Goal: Task Accomplishment & Management: Manage account settings

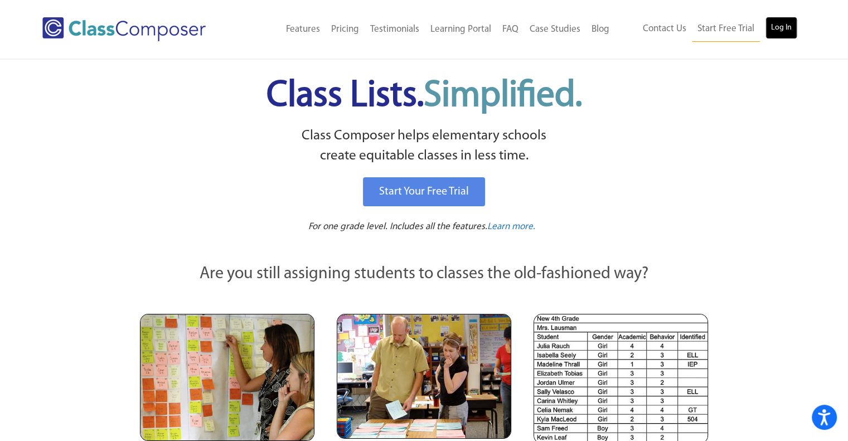
click at [777, 21] on link "Log In" at bounding box center [781, 28] width 32 height 22
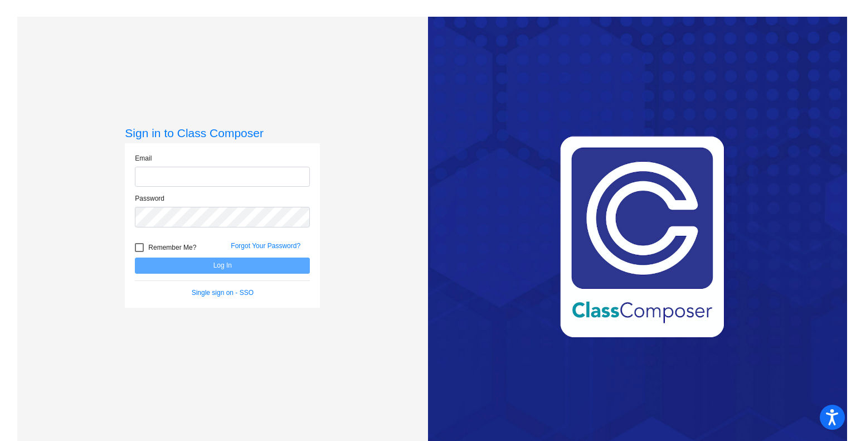
type input "[EMAIL_ADDRESS][DOMAIN_NAME]"
click at [264, 265] on button "Log In" at bounding box center [222, 265] width 175 height 16
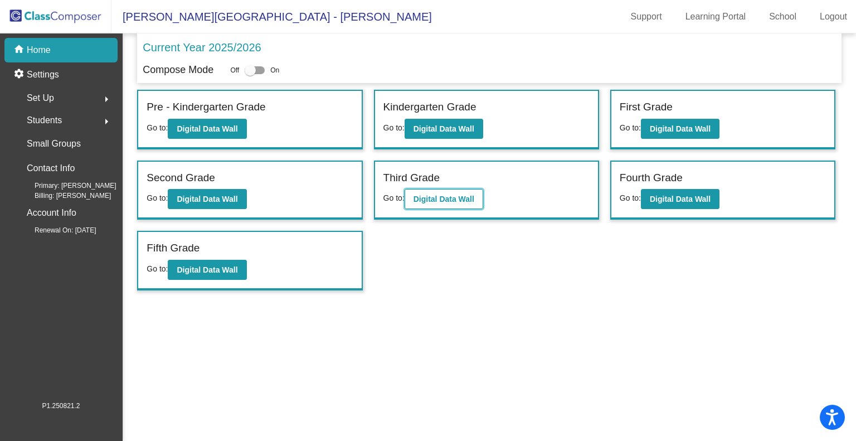
click at [471, 195] on b "Digital Data Wall" at bounding box center [444, 199] width 61 height 9
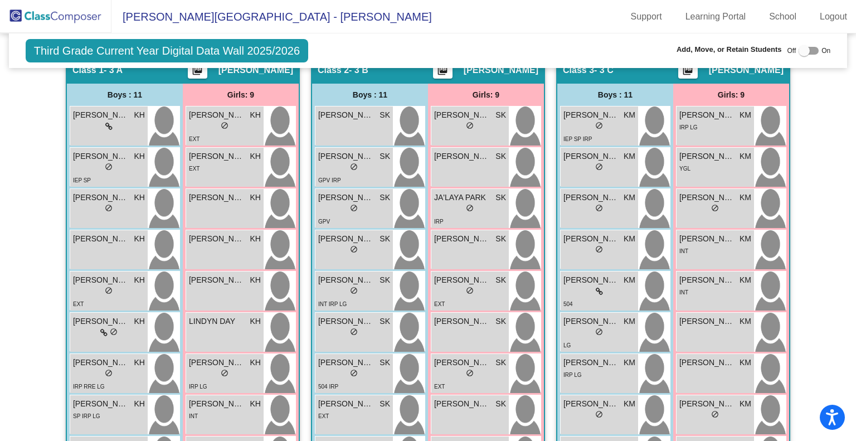
scroll to position [195, 0]
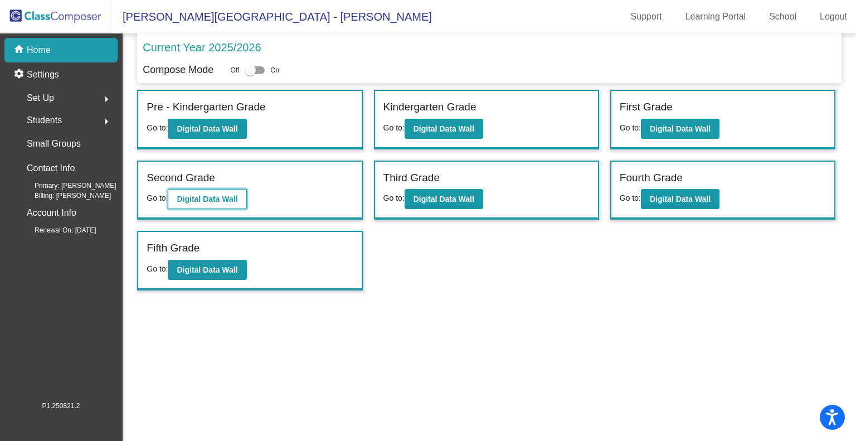
click at [246, 194] on button "Digital Data Wall" at bounding box center [207, 199] width 79 height 20
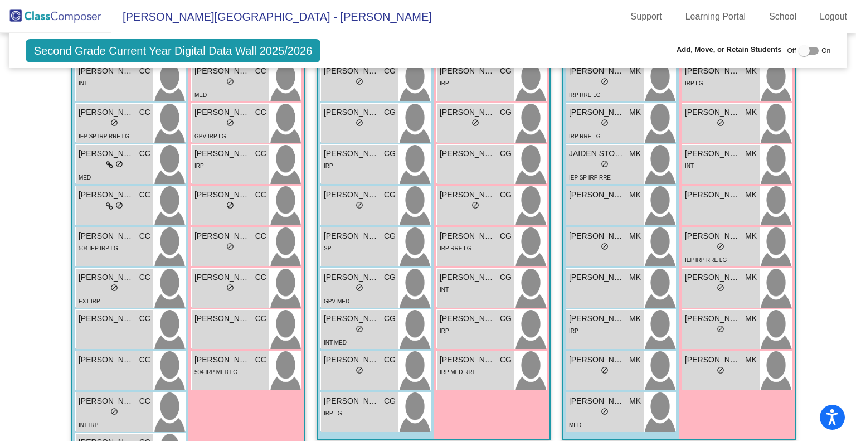
scroll to position [378, 0]
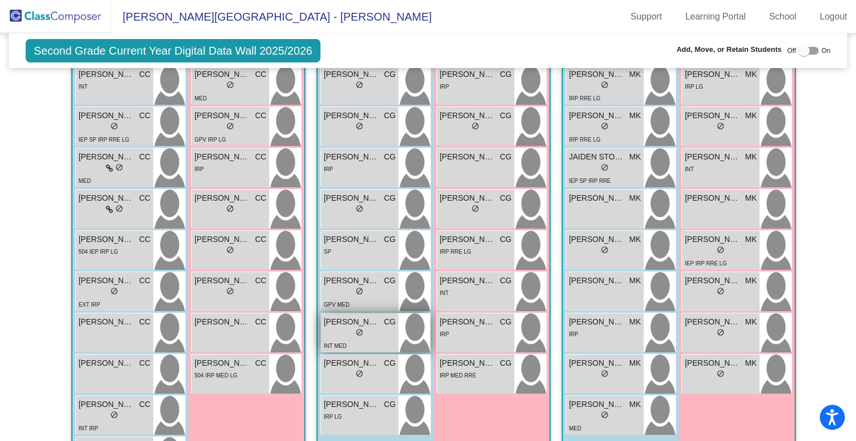
click at [368, 322] on span "[PERSON_NAME]" at bounding box center [352, 322] width 56 height 12
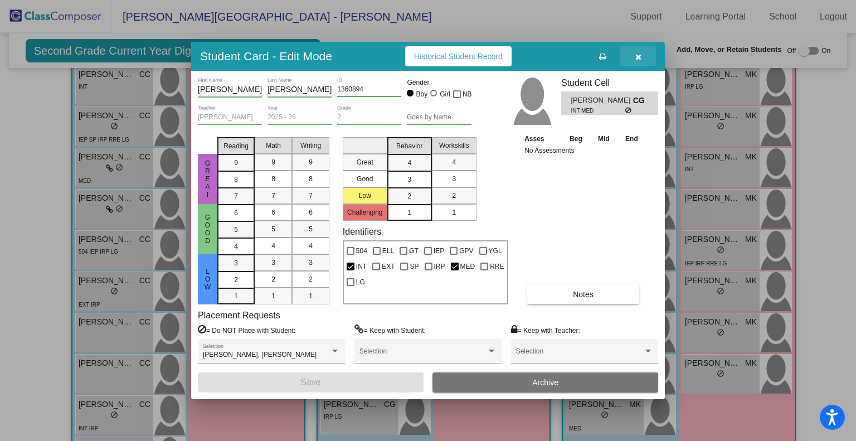
click at [639, 53] on icon "button" at bounding box center [638, 57] width 6 height 8
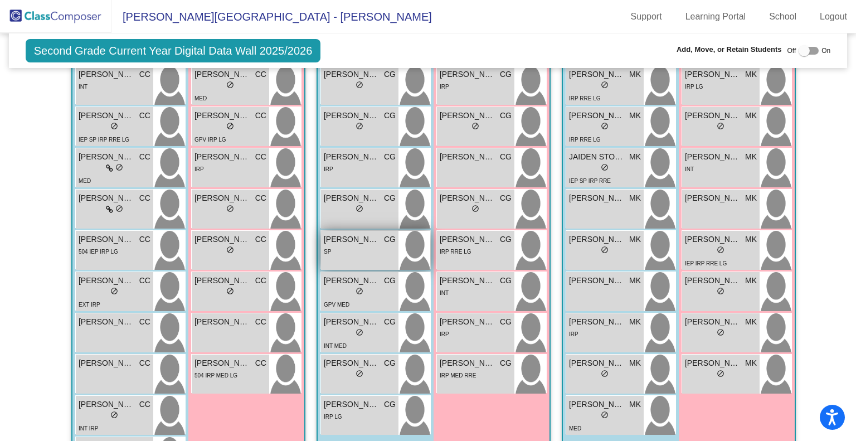
click at [356, 245] on div "SP" at bounding box center [360, 251] width 72 height 12
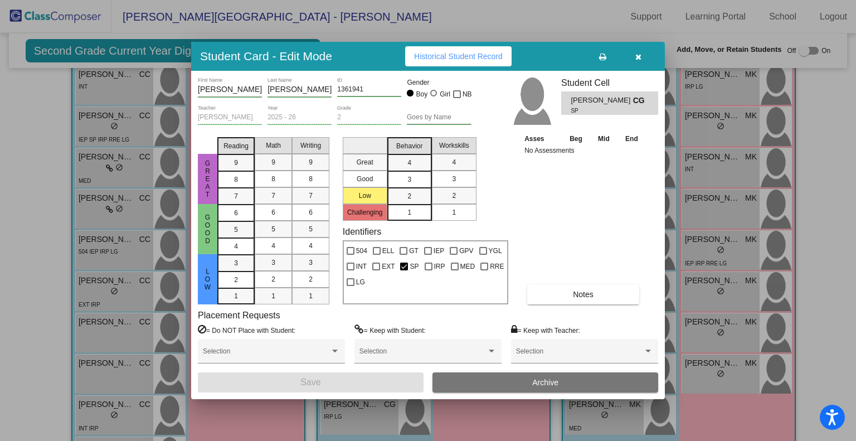
click at [642, 52] on button "button" at bounding box center [638, 56] width 36 height 20
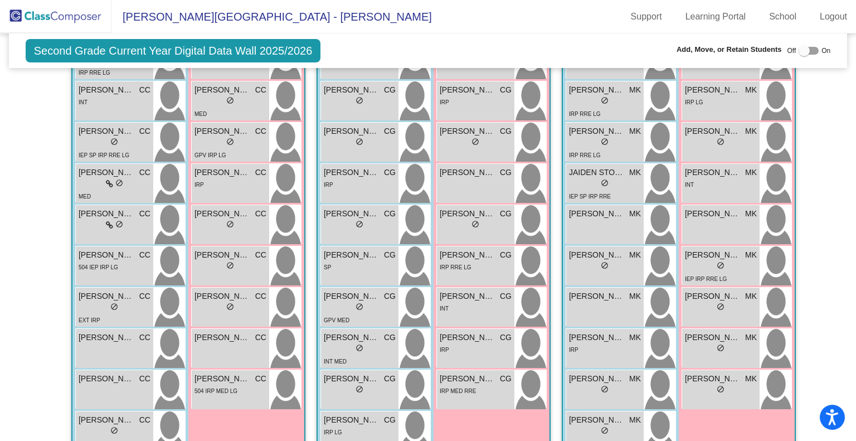
scroll to position [351, 0]
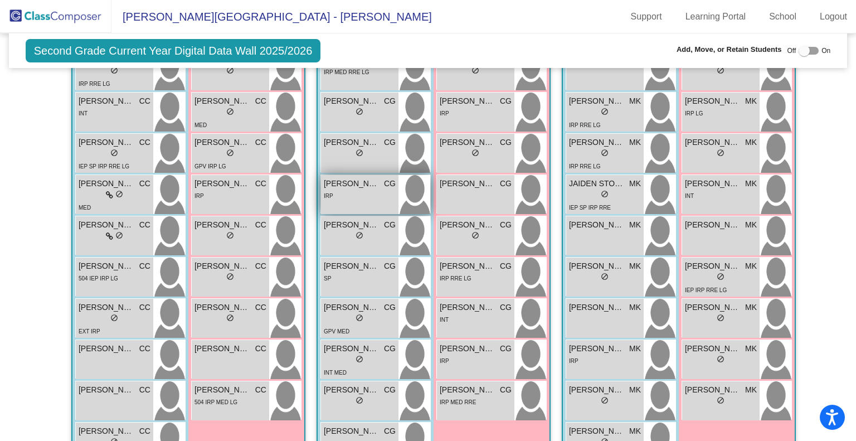
click at [350, 186] on span "[PERSON_NAME]" at bounding box center [352, 184] width 56 height 12
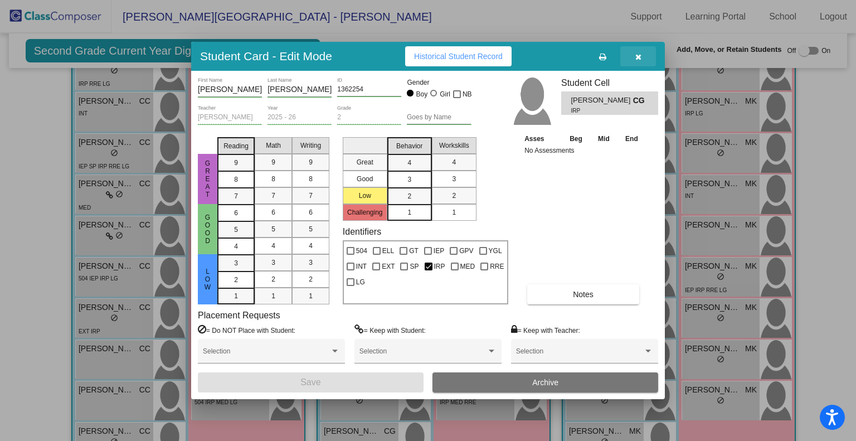
click at [639, 57] on icon "button" at bounding box center [638, 57] width 6 height 8
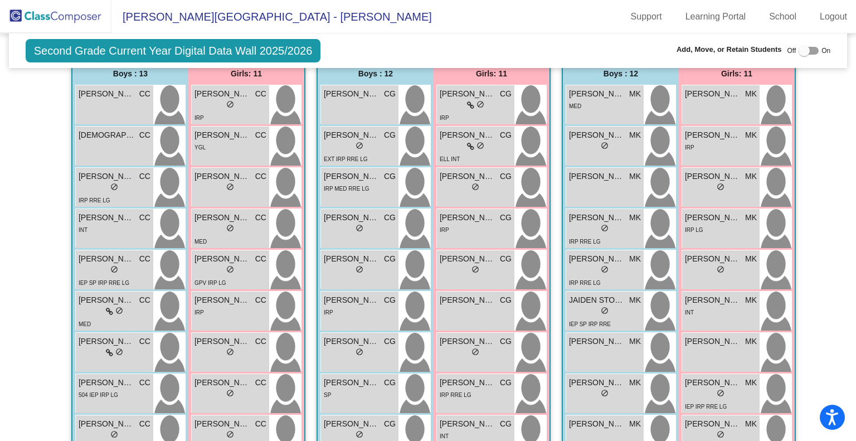
scroll to position [234, 0]
click at [222, 272] on div "lock do_not_disturb_alt" at bounding box center [231, 272] width 72 height 12
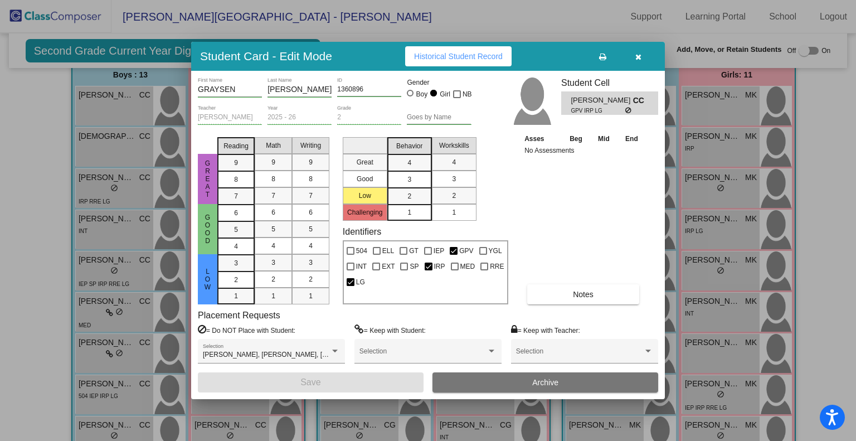
click at [641, 52] on button "button" at bounding box center [638, 56] width 36 height 20
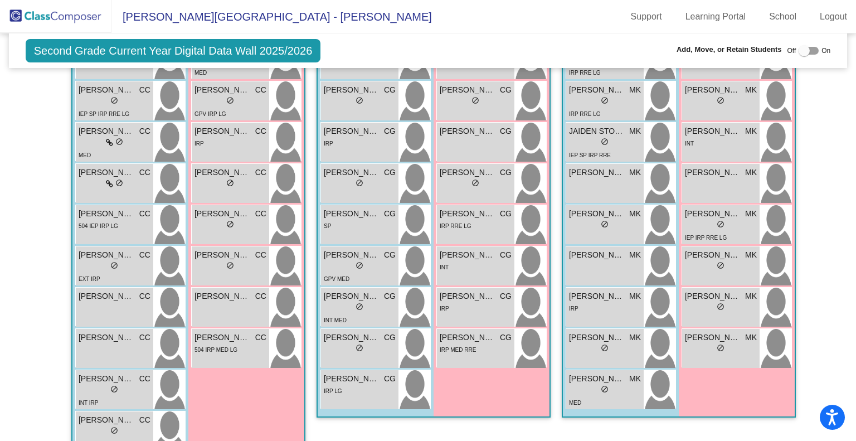
scroll to position [402, 0]
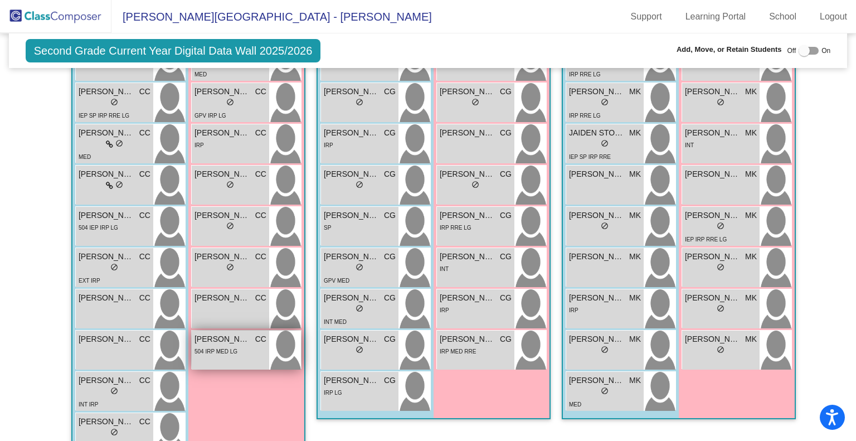
click at [222, 354] on div "[PERSON_NAME] CC lock do_not_disturb_alt 504 IRP MED LG" at bounding box center [230, 350] width 77 height 39
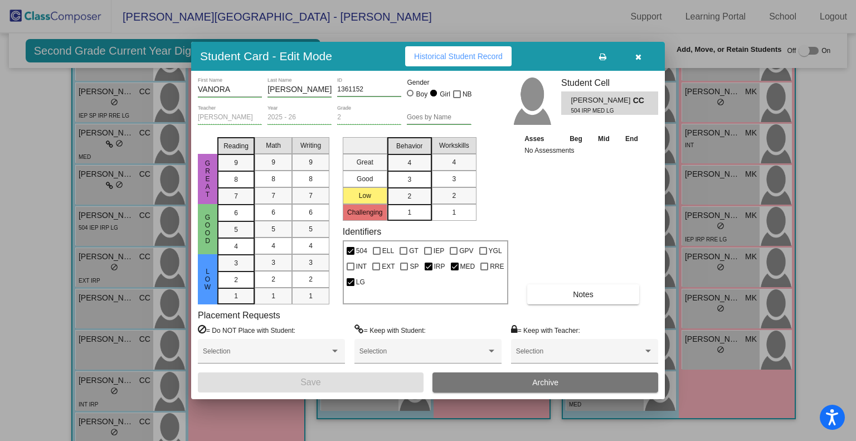
click at [647, 59] on button "button" at bounding box center [638, 56] width 36 height 20
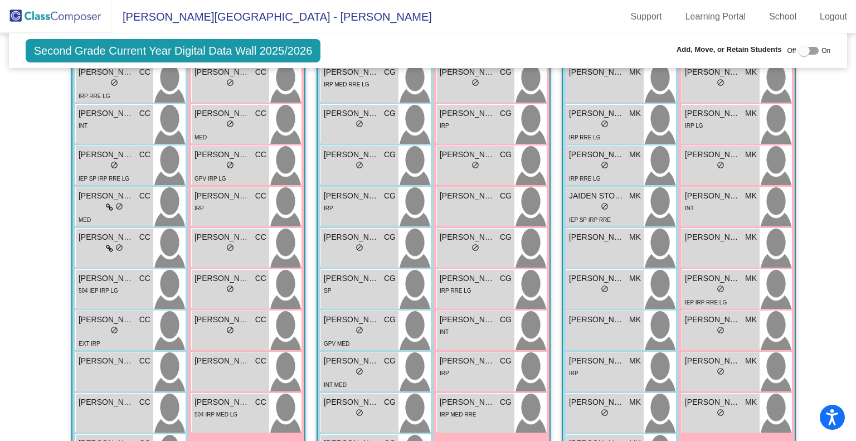
scroll to position [341, 0]
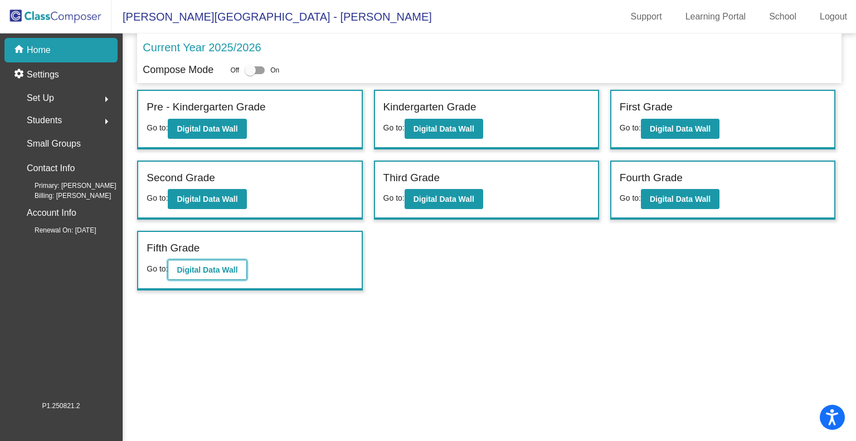
click at [234, 268] on b "Digital Data Wall" at bounding box center [207, 269] width 61 height 9
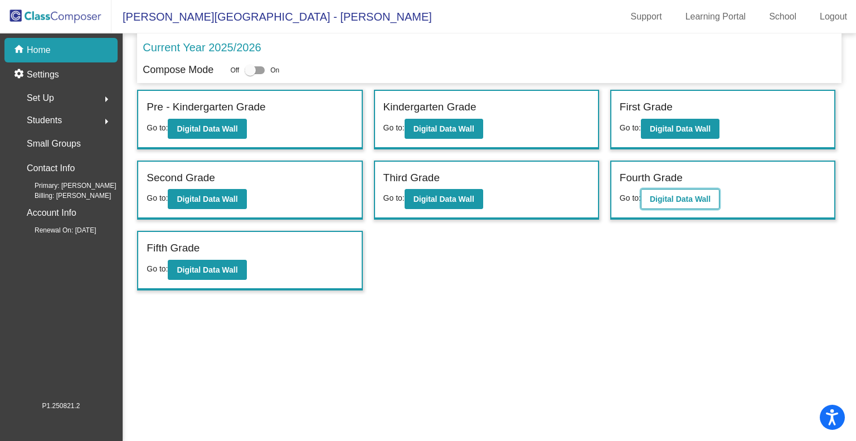
click at [694, 195] on b "Digital Data Wall" at bounding box center [680, 199] width 61 height 9
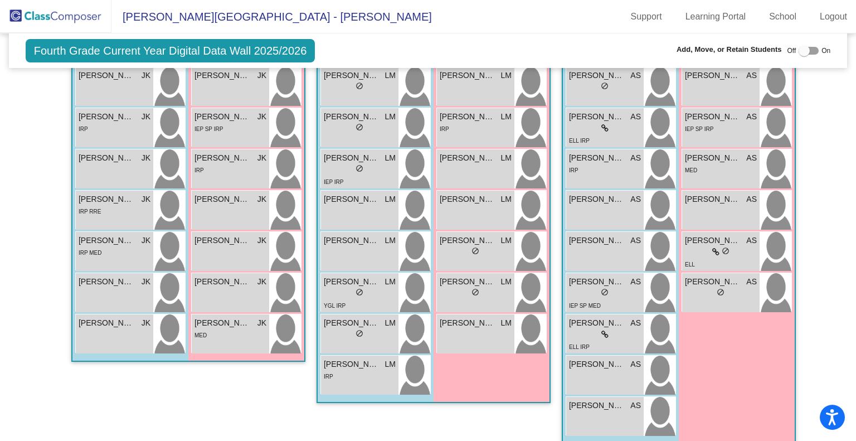
scroll to position [472, 0]
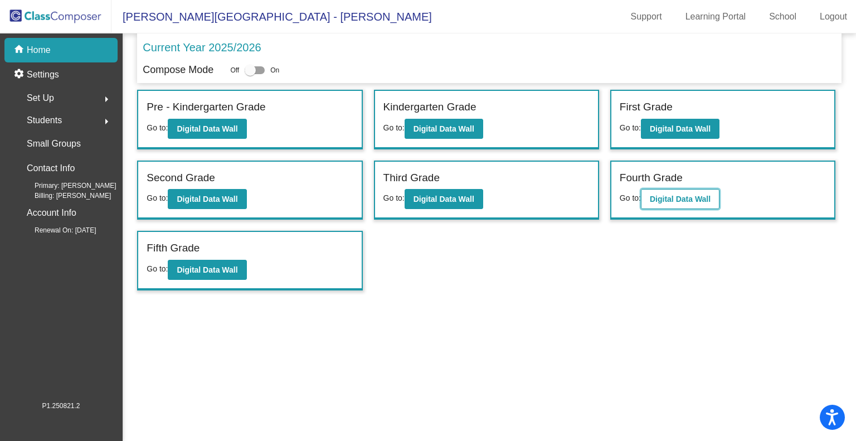
click at [675, 207] on button "Digital Data Wall" at bounding box center [680, 199] width 79 height 20
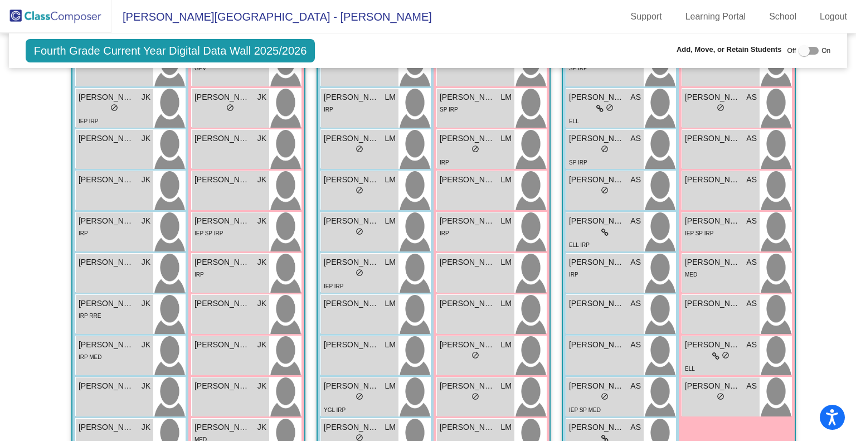
scroll to position [362, 0]
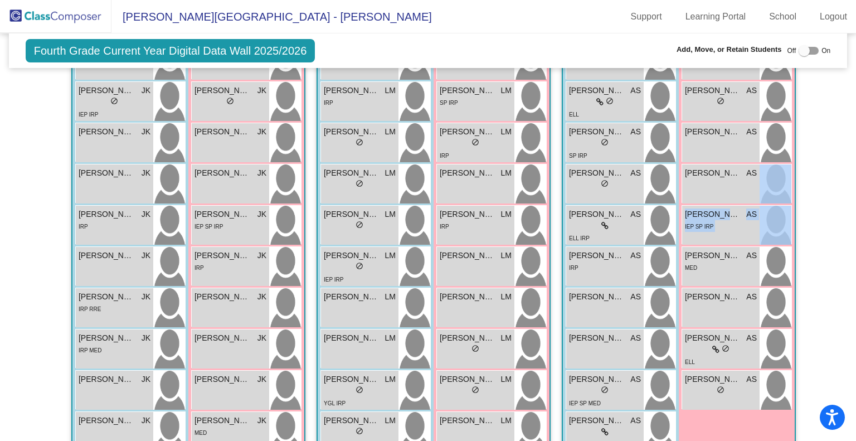
drag, startPoint x: 849, startPoint y: 211, endPoint x: 856, endPoint y: 165, distance: 46.7
click at [856, 165] on mat-sidenav-content "Fourth Grade Current Year Digital Data Wall 2025/2026 Add, Move, or Retain Stud…" at bounding box center [428, 236] width 856 height 407
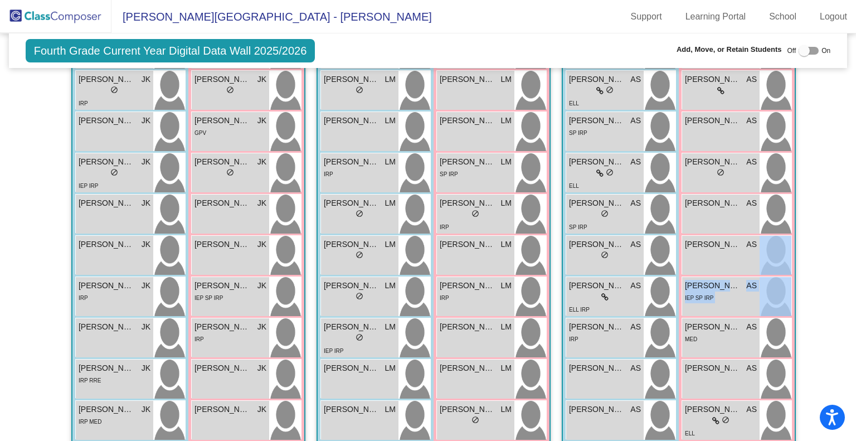
scroll to position [280, 0]
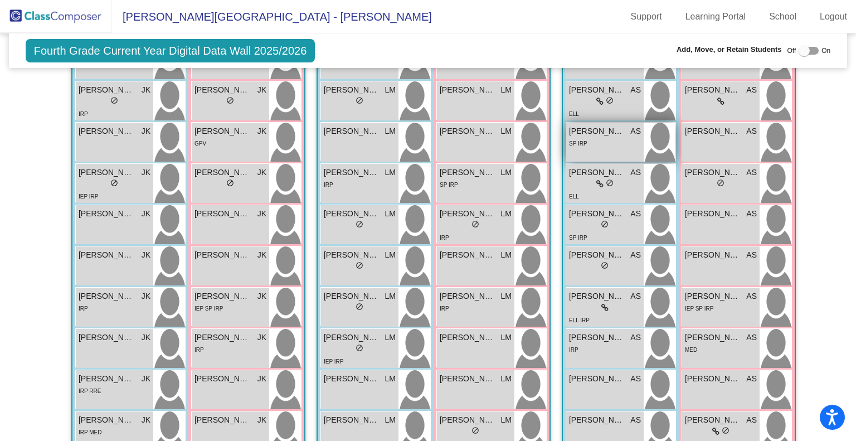
click at [597, 143] on div "SP IRP" at bounding box center [605, 143] width 72 height 12
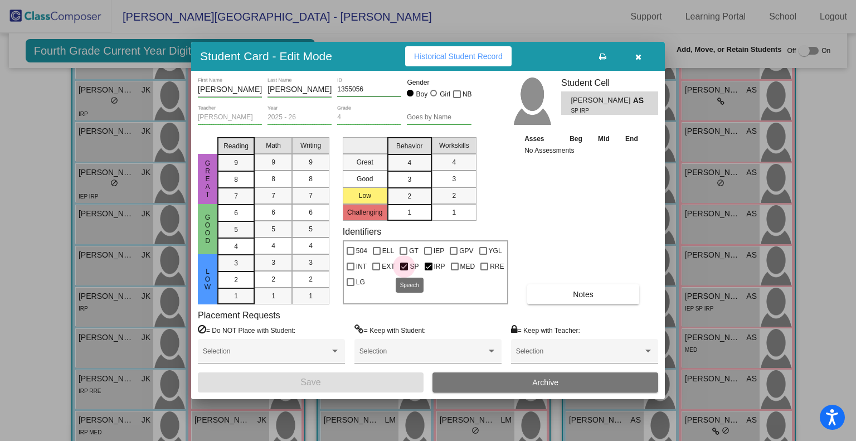
click at [407, 263] on div at bounding box center [404, 267] width 8 height 8
click at [404, 270] on input "SP" at bounding box center [404, 270] width 1 height 1
checkbox input "false"
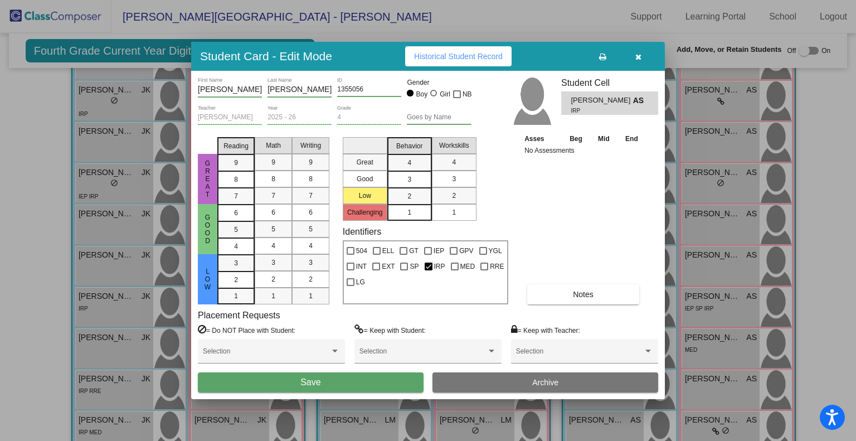
click at [379, 380] on button "Save" at bounding box center [311, 382] width 226 height 20
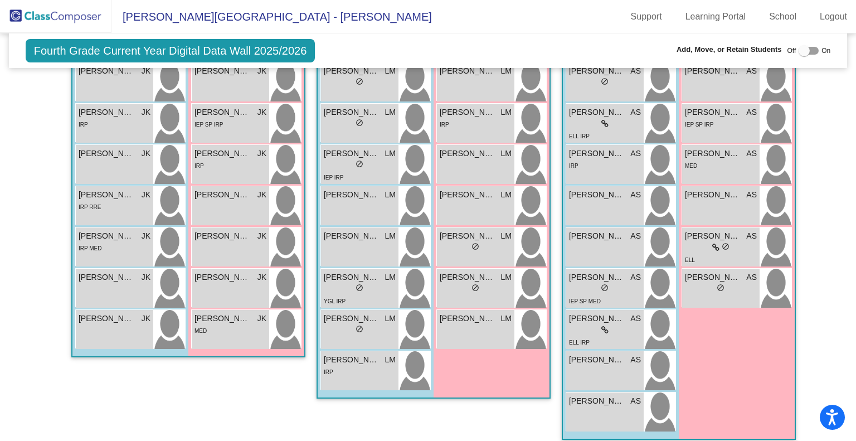
scroll to position [472, 0]
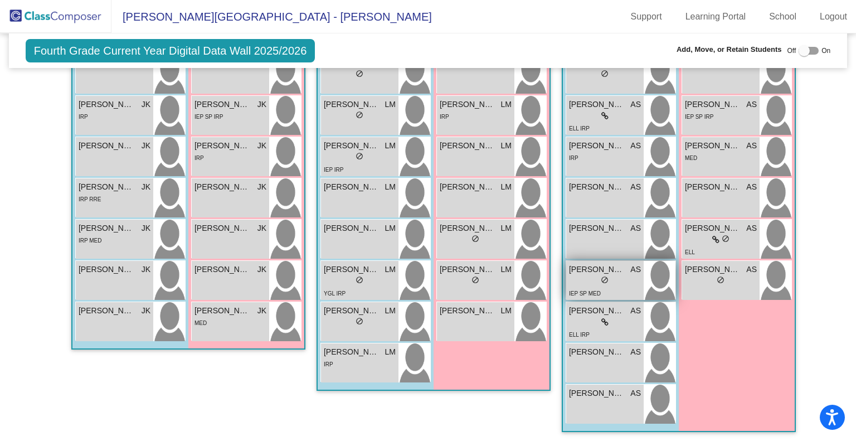
click at [611, 279] on div "lock do_not_disturb_alt" at bounding box center [605, 281] width 72 height 12
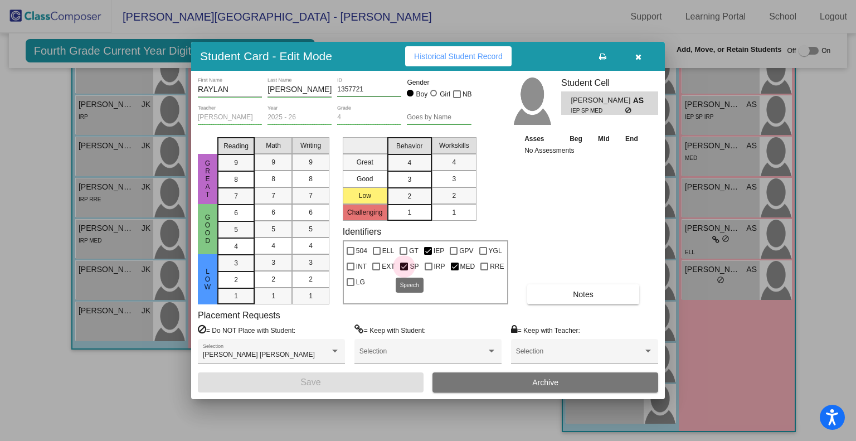
click at [406, 268] on div at bounding box center [404, 267] width 8 height 8
click at [404, 270] on input "SP" at bounding box center [404, 270] width 1 height 1
checkbox input "false"
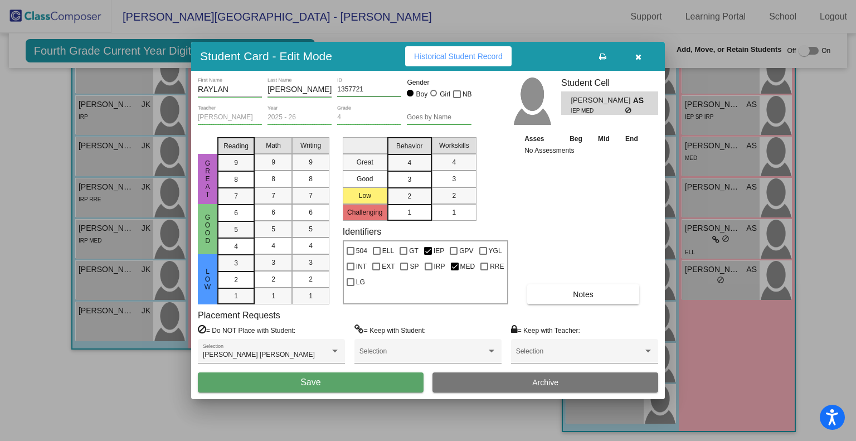
click at [378, 383] on button "Save" at bounding box center [311, 382] width 226 height 20
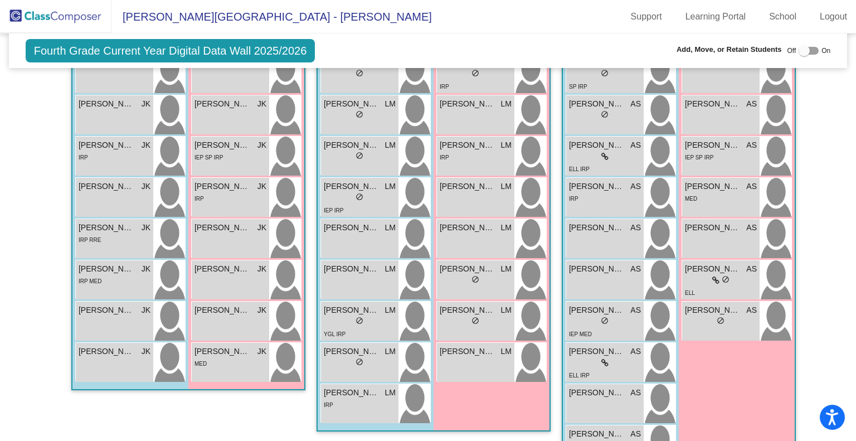
scroll to position [419, 0]
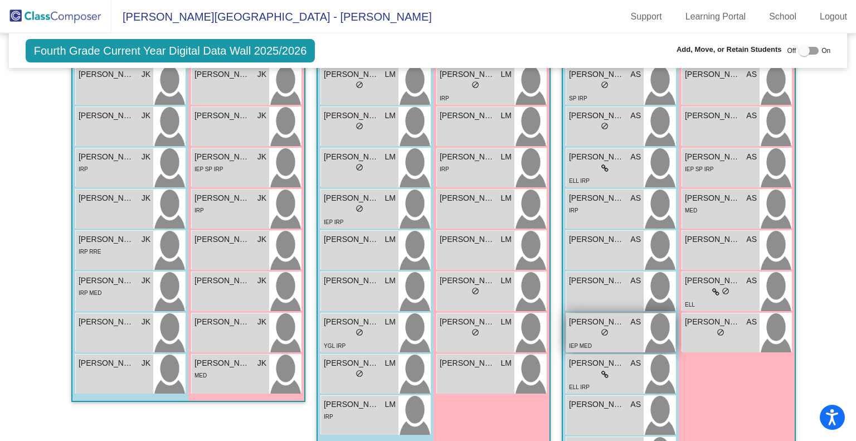
click at [593, 320] on span "[PERSON_NAME]" at bounding box center [597, 322] width 56 height 12
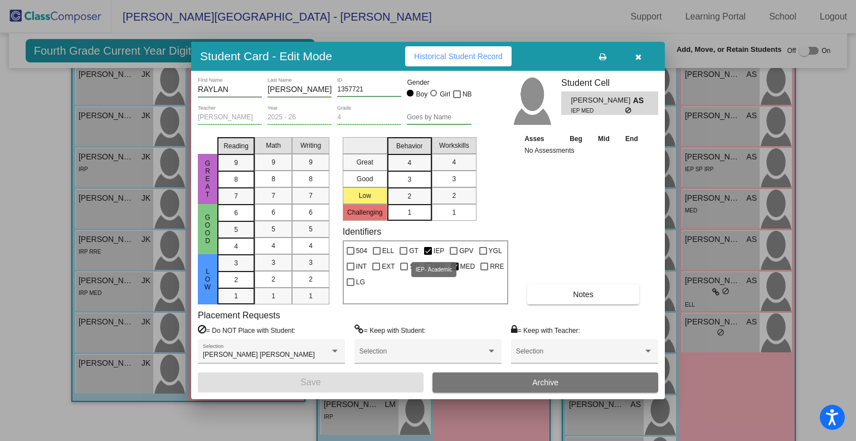
click at [424, 245] on label "IEP" at bounding box center [434, 250] width 20 height 13
click at [427, 255] on input "IEP" at bounding box center [427, 255] width 1 height 1
checkbox input "false"
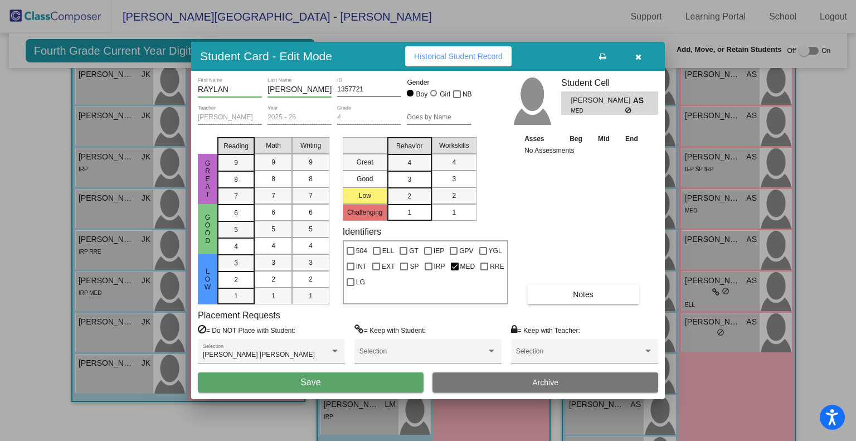
click at [370, 383] on button "Save" at bounding box center [311, 382] width 226 height 20
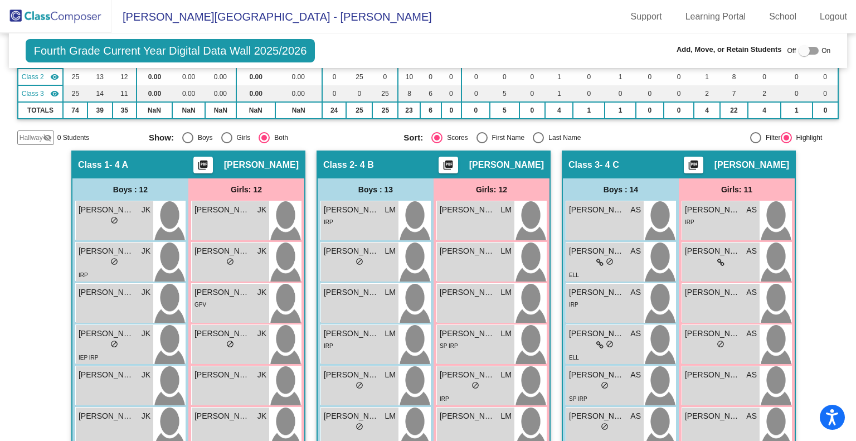
scroll to position [0, 0]
